Goal: Find specific page/section

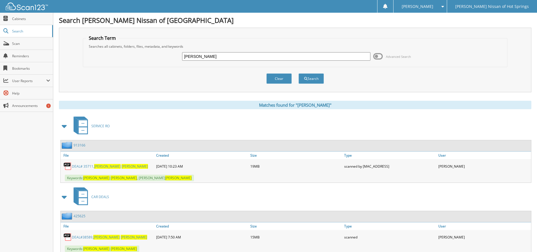
drag, startPoint x: 226, startPoint y: 56, endPoint x: 123, endPoint y: 59, distance: 102.9
click at [118, 60] on div "[PERSON_NAME] Advanced Search" at bounding box center [295, 56] width 418 height 15
type input "[PERSON_NAME]"
click at [298, 73] on button "Search" at bounding box center [310, 78] width 25 height 10
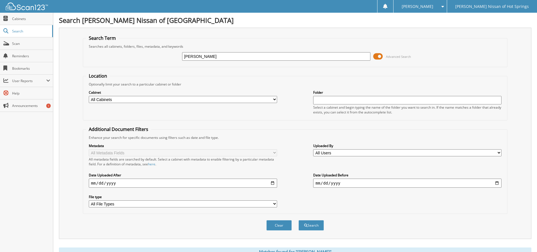
click at [377, 55] on span at bounding box center [378, 56] width 10 height 8
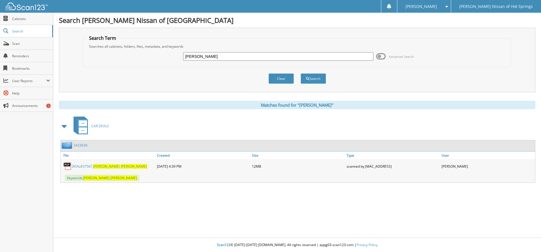
click at [101, 166] on span "JEREMY" at bounding box center [106, 166] width 26 height 5
click at [84, 145] on link "242303A" at bounding box center [81, 145] width 14 height 5
